Goal: Task Accomplishment & Management: Use online tool/utility

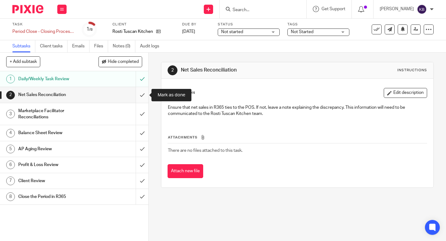
click at [140, 92] on input "submit" at bounding box center [74, 95] width 149 height 16
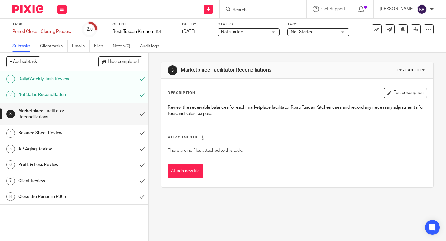
click at [85, 135] on h1 "Balance Sheet Review" at bounding box center [55, 132] width 74 height 9
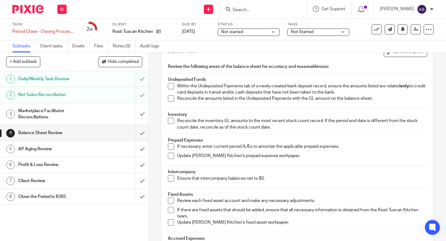
scroll to position [39, 0]
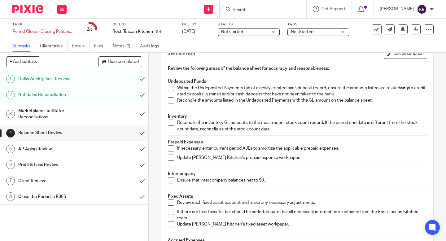
click at [171, 87] on span at bounding box center [171, 88] width 6 height 6
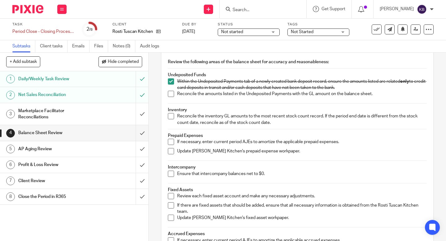
scroll to position [48, 0]
